Goal: Book appointment/travel/reservation

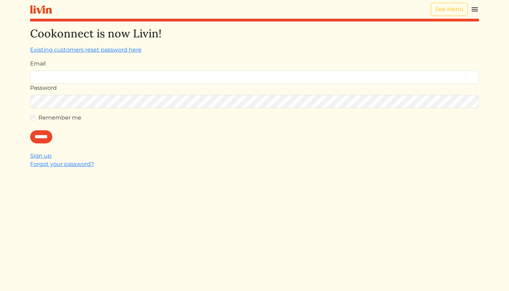
click at [192, 76] on input "Email" at bounding box center [254, 77] width 449 height 13
type input "**********"
click at [47, 141] on input "******" at bounding box center [41, 136] width 22 height 13
click at [47, 165] on link "Forgot your password?" at bounding box center [62, 164] width 64 height 7
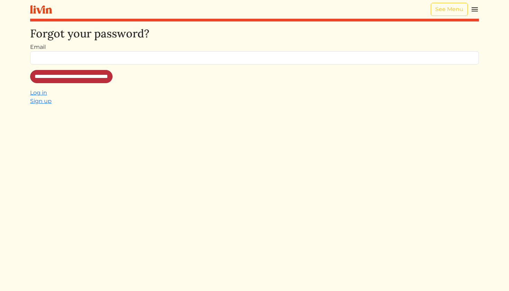
click at [76, 79] on input "**********" at bounding box center [71, 76] width 82 height 13
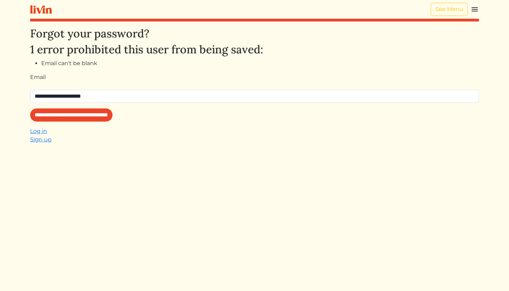
type input "**********"
click at [86, 115] on input "**********" at bounding box center [71, 114] width 82 height 13
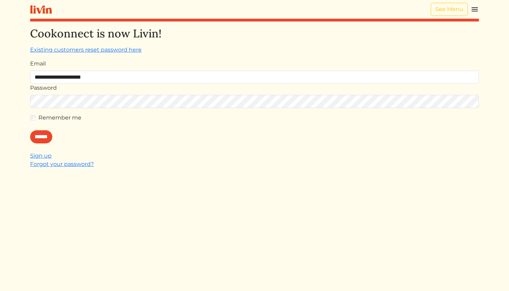
type input "**********"
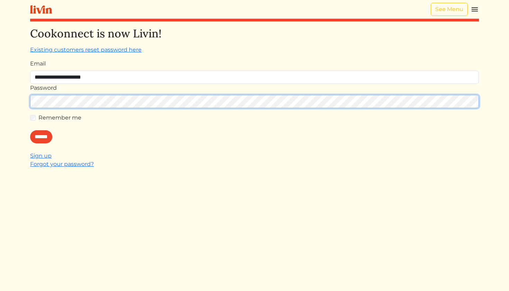
click at [43, 137] on input "******" at bounding box center [41, 136] width 22 height 13
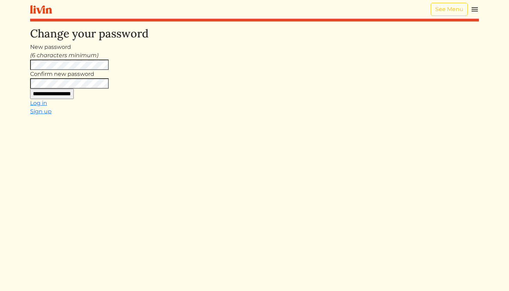
click at [63, 93] on input "**********" at bounding box center [52, 94] width 44 height 10
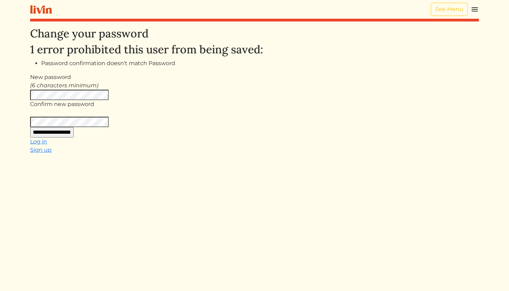
click at [74, 134] on input "**********" at bounding box center [52, 132] width 44 height 10
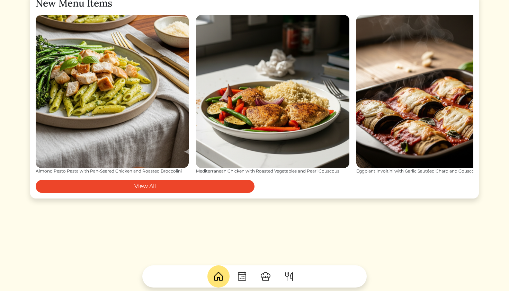
scroll to position [866, 0]
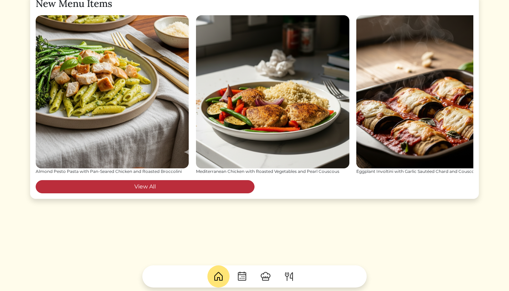
click at [130, 193] on link "View All" at bounding box center [145, 186] width 219 height 13
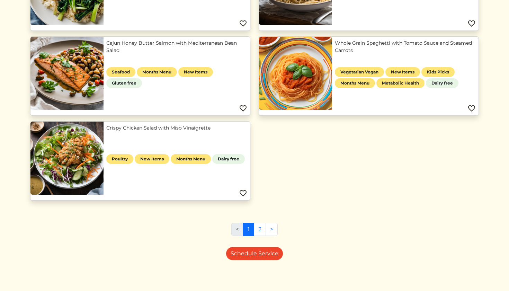
scroll to position [564, 0]
click at [260, 227] on link "2" at bounding box center [260, 229] width 12 height 13
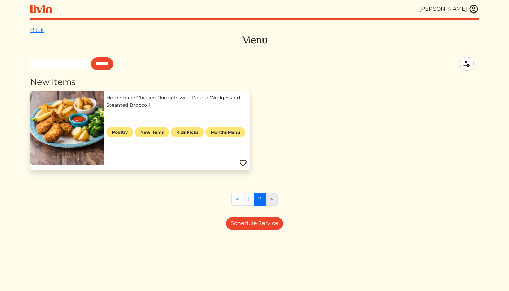
click at [247, 201] on link "1" at bounding box center [248, 198] width 11 height 13
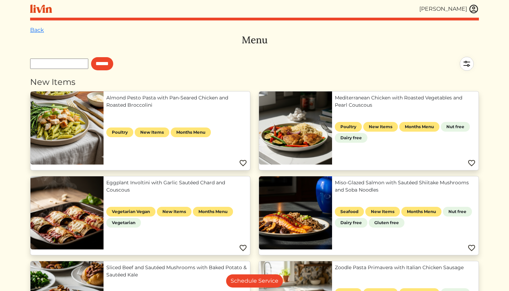
click at [244, 162] on img at bounding box center [243, 163] width 8 height 8
click at [127, 109] on link "Almond Pesto Pasta with Pan-Seared Chicken and Roasted Broccolini" at bounding box center [176, 101] width 141 height 15
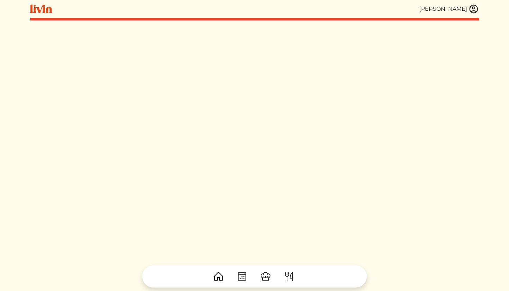
click at [287, 274] on img at bounding box center [288, 276] width 11 height 11
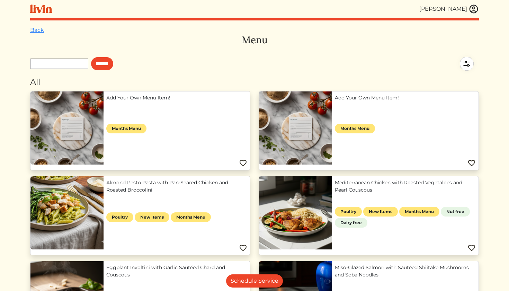
click at [124, 101] on link "Add Your Own Menu Item!" at bounding box center [176, 97] width 141 height 7
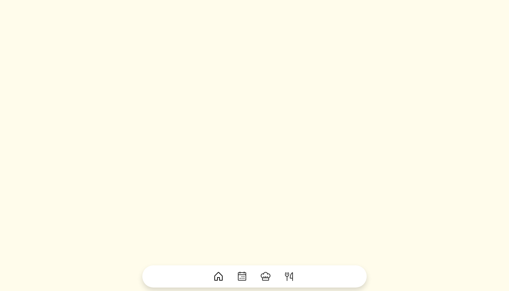
scroll to position [54, 0]
click at [264, 278] on img at bounding box center [265, 276] width 11 height 11
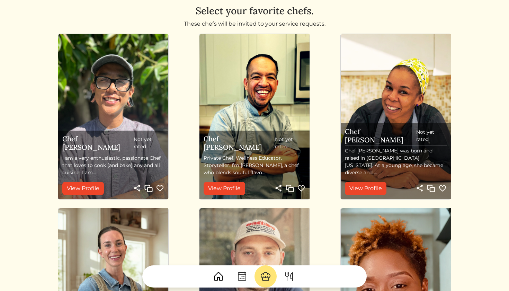
scroll to position [19, 0]
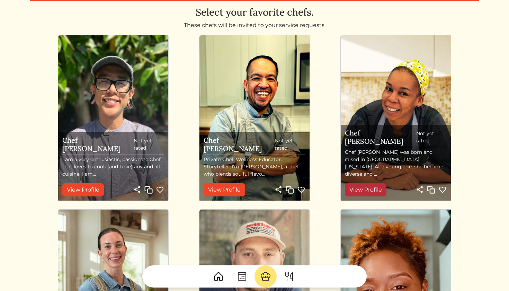
click at [366, 183] on link "View Profile" at bounding box center [366, 189] width 42 height 13
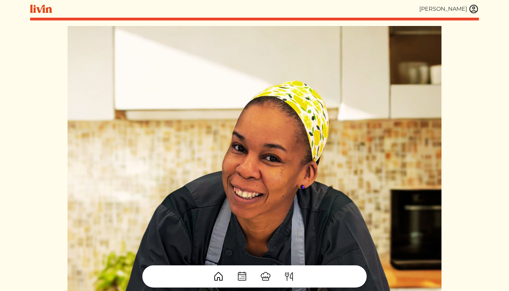
click at [42, 10] on img at bounding box center [41, 8] width 22 height 9
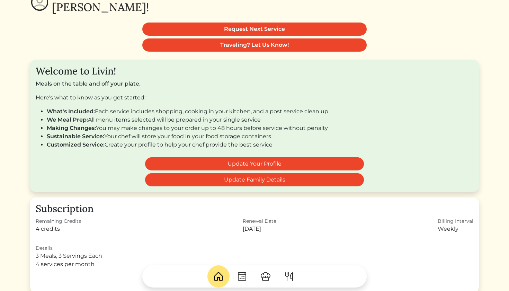
scroll to position [69, 0]
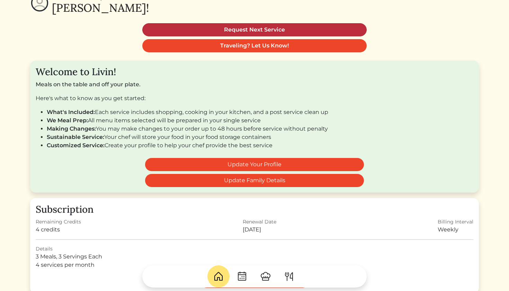
click at [225, 29] on link "Request Next Service" at bounding box center [254, 29] width 224 height 13
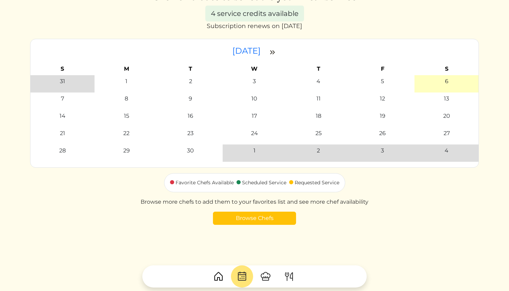
scroll to position [35, 0]
click at [247, 224] on link "Browse Chefs" at bounding box center [254, 217] width 83 height 13
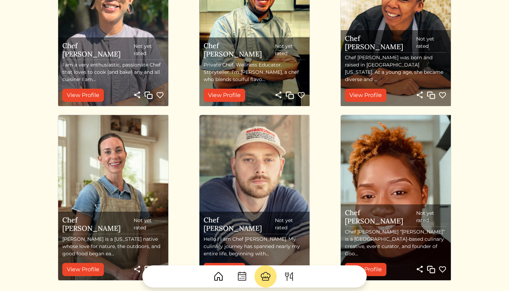
scroll to position [115, 0]
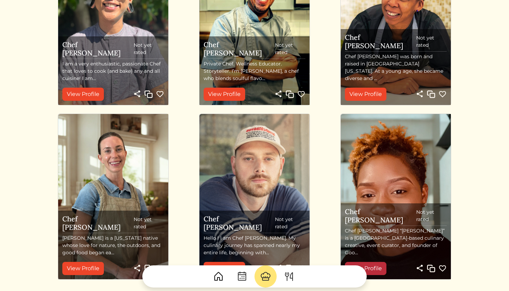
click at [368, 262] on link "View Profile" at bounding box center [366, 268] width 42 height 13
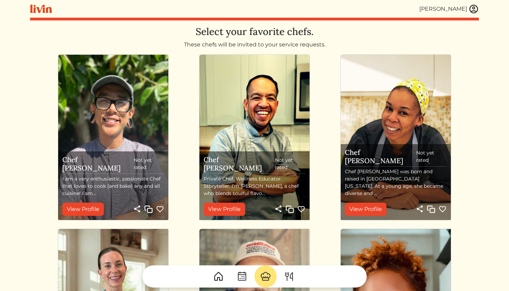
scroll to position [0, 0]
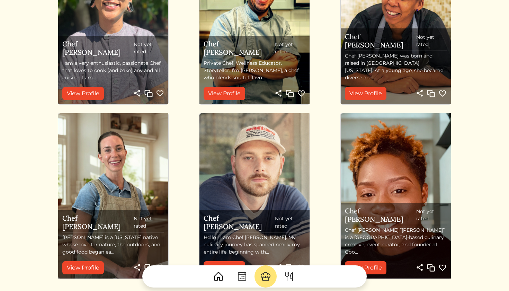
scroll to position [115, 0]
click at [241, 280] on img at bounding box center [241, 276] width 11 height 11
click at [286, 277] on img at bounding box center [288, 276] width 11 height 11
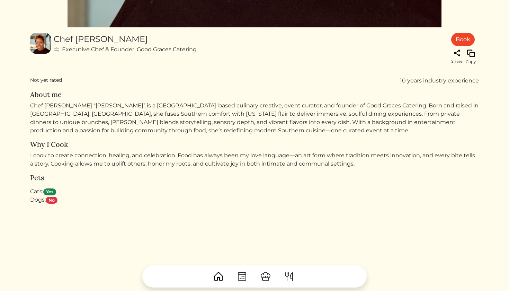
scroll to position [372, 0]
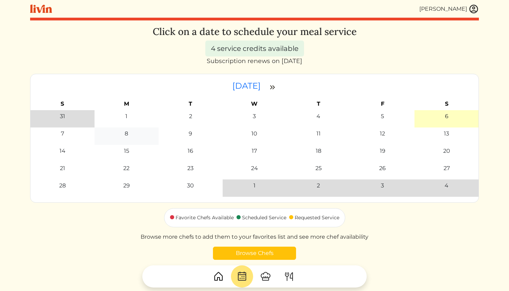
click at [127, 140] on td "8" at bounding box center [126, 135] width 64 height 17
click at [125, 139] on td "8" at bounding box center [126, 135] width 64 height 17
click at [127, 138] on td "8" at bounding box center [126, 135] width 64 height 17
click at [247, 49] on div "4 service credits available" at bounding box center [254, 48] width 99 height 16
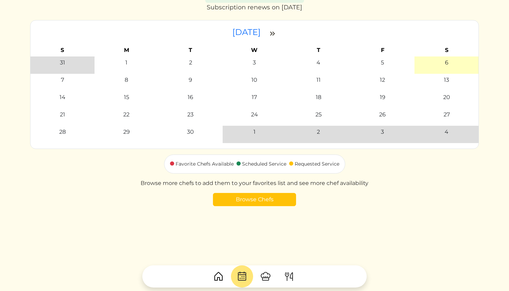
scroll to position [54, 0]
click at [128, 87] on td "8" at bounding box center [126, 82] width 64 height 17
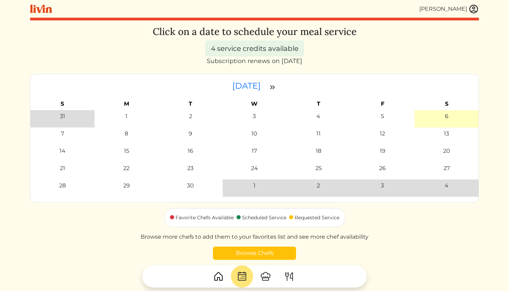
scroll to position [0, 0]
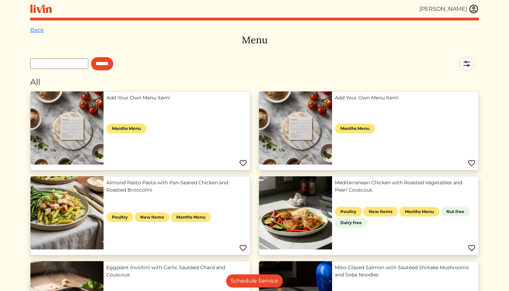
click at [128, 101] on link "Add Your Own Menu Item!" at bounding box center [176, 97] width 141 height 7
click at [161, 193] on link "Almond Pesto Pasta with Pan-Seared Chicken and Roasted Broccolini" at bounding box center [176, 186] width 141 height 15
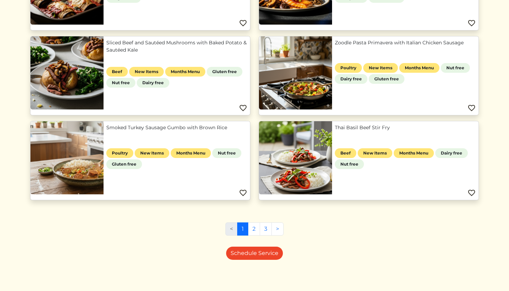
scroll to position [309, 0]
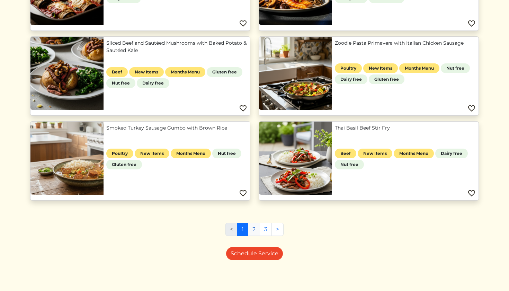
click at [255, 227] on link "2" at bounding box center [254, 229] width 12 height 13
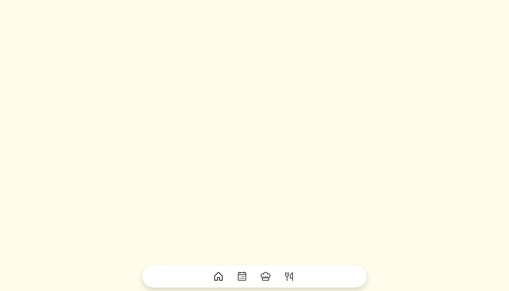
scroll to position [54, 0]
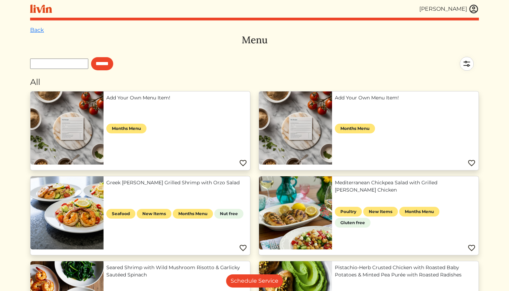
click at [444, 10] on div "[PERSON_NAME]" at bounding box center [443, 9] width 48 height 8
click at [42, 8] on img at bounding box center [41, 8] width 22 height 9
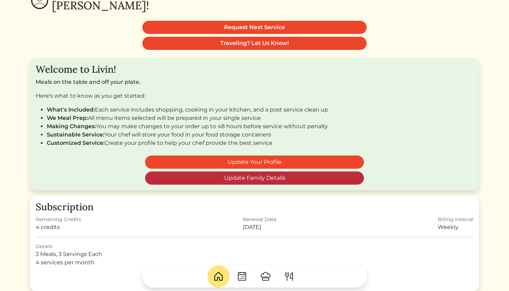
scroll to position [72, 0]
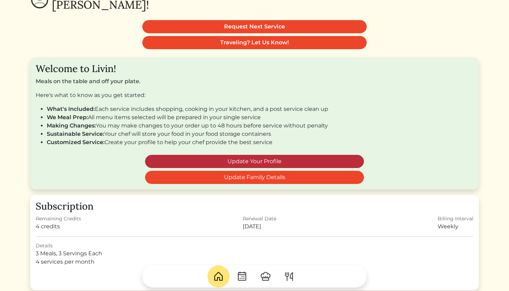
click at [195, 164] on link "Update Your Profile" at bounding box center [254, 161] width 219 height 13
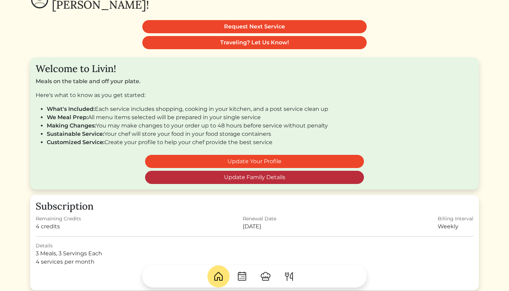
click at [195, 181] on link "Update Family Details" at bounding box center [254, 177] width 219 height 13
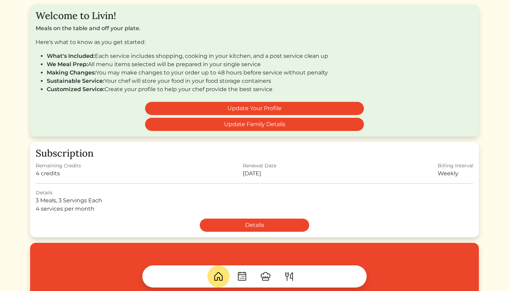
scroll to position [126, 0]
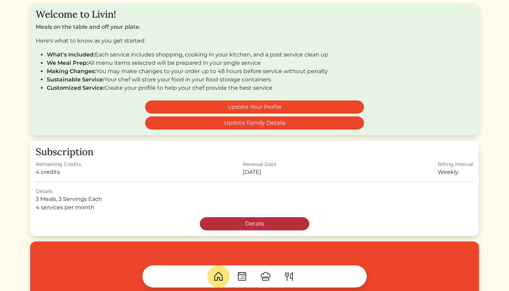
click at [233, 225] on link "Details" at bounding box center [254, 223] width 109 height 13
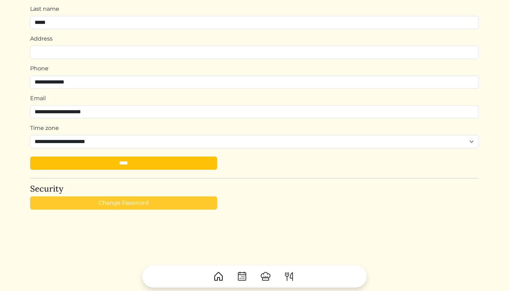
scroll to position [71, 0]
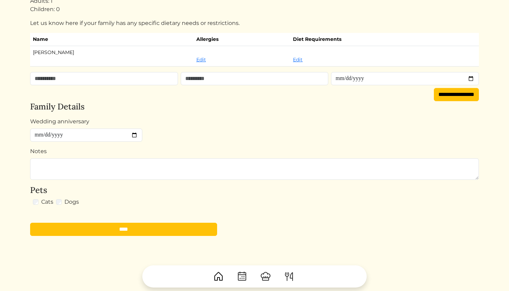
scroll to position [44, 0]
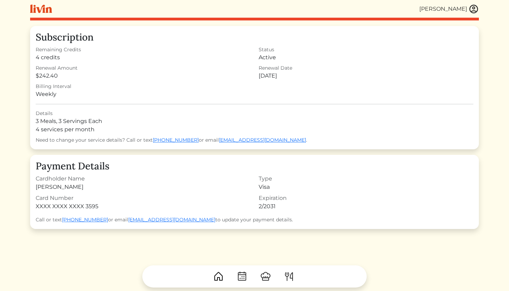
click at [219, 280] on img at bounding box center [218, 276] width 11 height 11
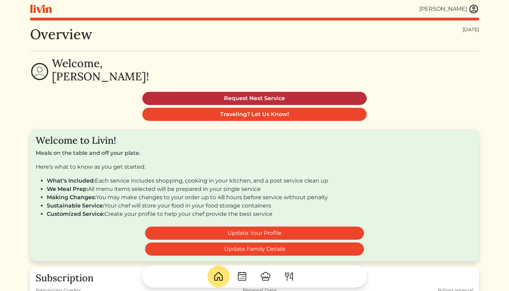
click at [244, 97] on link "Request Next Service" at bounding box center [254, 98] width 224 height 13
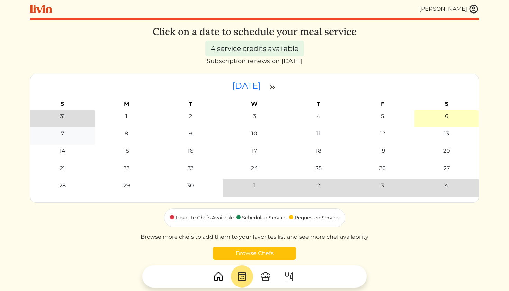
click at [64, 133] on div "7" at bounding box center [63, 133] width 60 height 8
click at [120, 138] on td "8" at bounding box center [126, 135] width 64 height 17
click at [199, 138] on td "9" at bounding box center [191, 135] width 64 height 17
click at [262, 135] on div "10" at bounding box center [255, 133] width 60 height 8
click at [449, 118] on div "6" at bounding box center [446, 116] width 60 height 8
